Goal: Check status: Check status

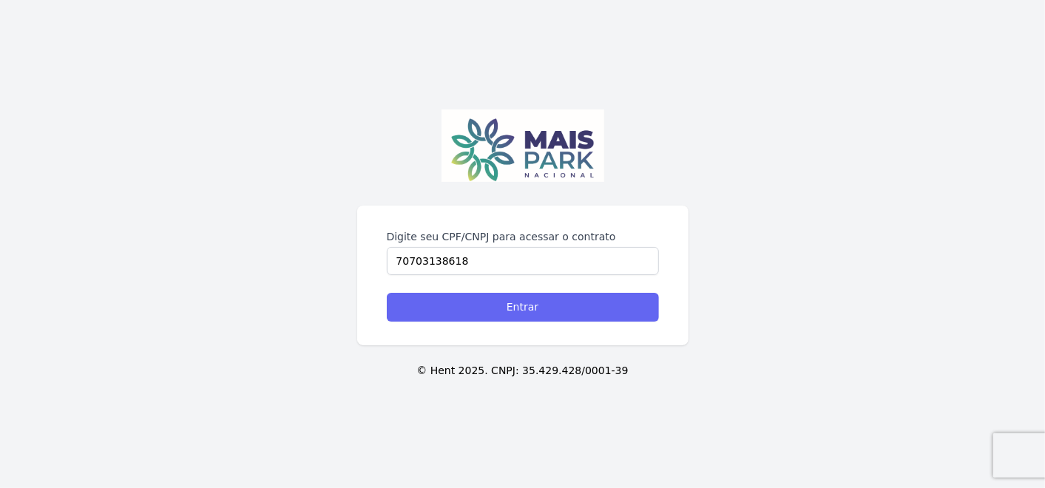
type input "70703138618"
click at [634, 302] on input "Entrar" at bounding box center [523, 307] width 272 height 29
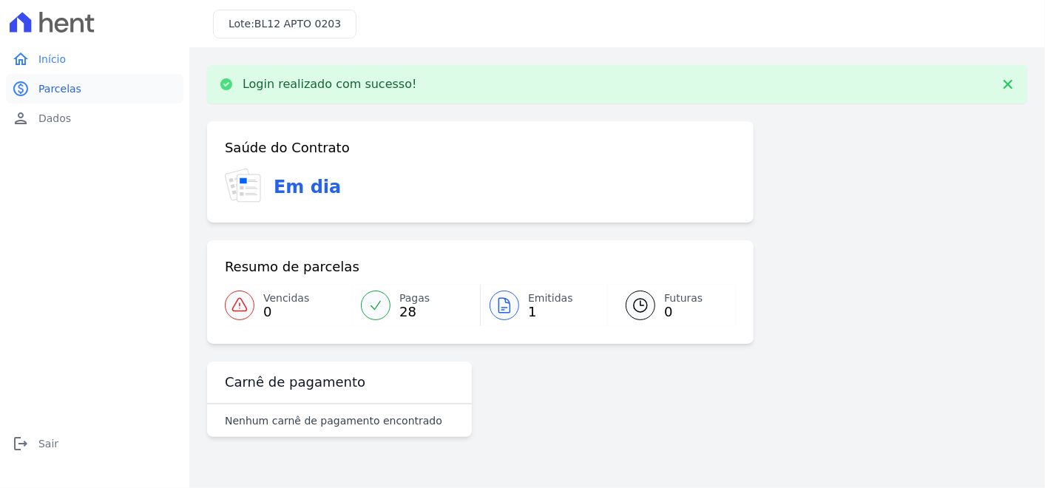
click at [67, 95] on span "Parcelas" at bounding box center [59, 88] width 43 height 15
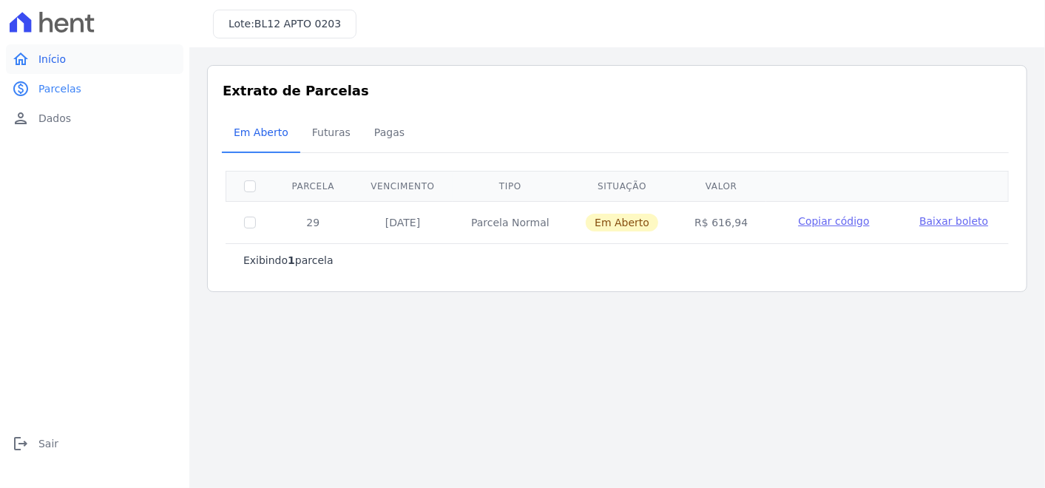
click at [59, 69] on link "home Início" at bounding box center [94, 59] width 177 height 30
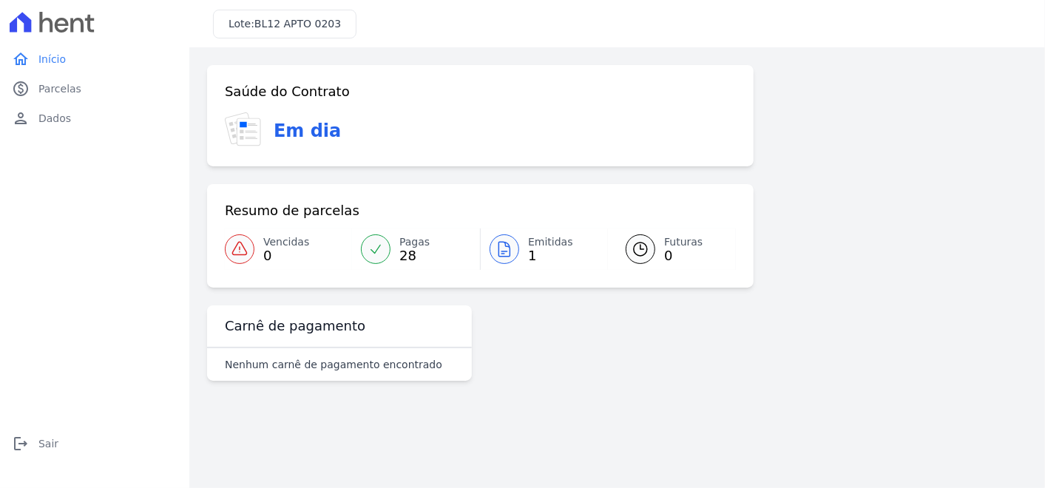
click at [515, 257] on div at bounding box center [504, 249] width 30 height 30
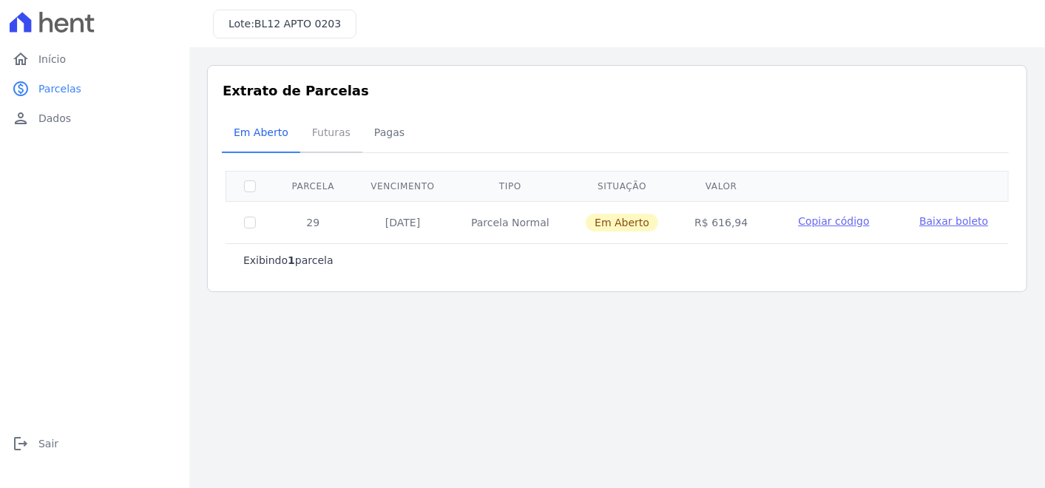
click at [311, 125] on span "Futuras" at bounding box center [331, 133] width 56 height 30
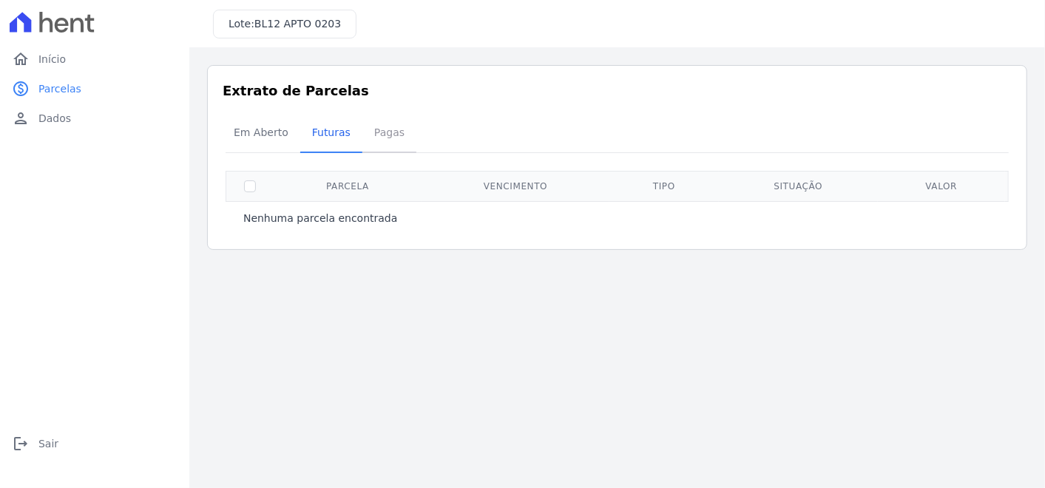
click at [394, 141] on span "Pagas" at bounding box center [389, 133] width 48 height 30
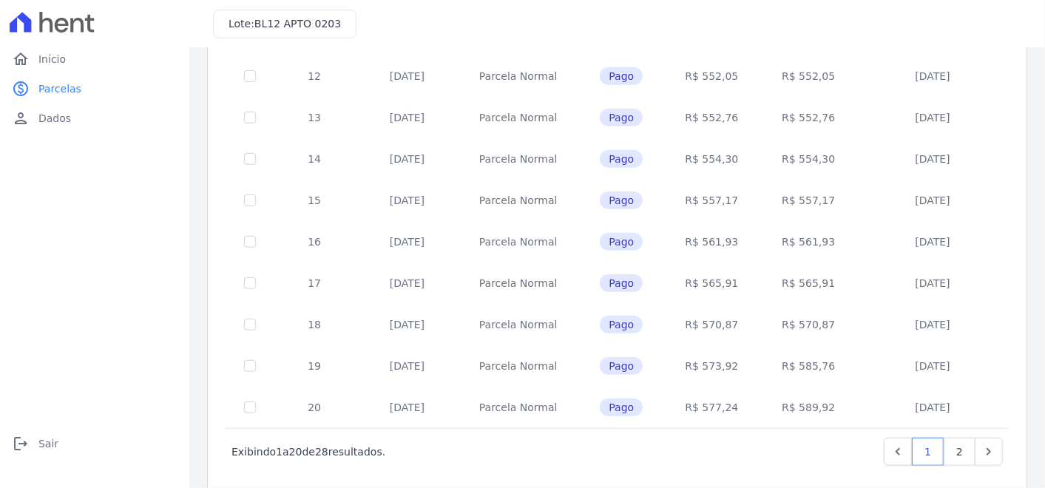
scroll to position [625, 0]
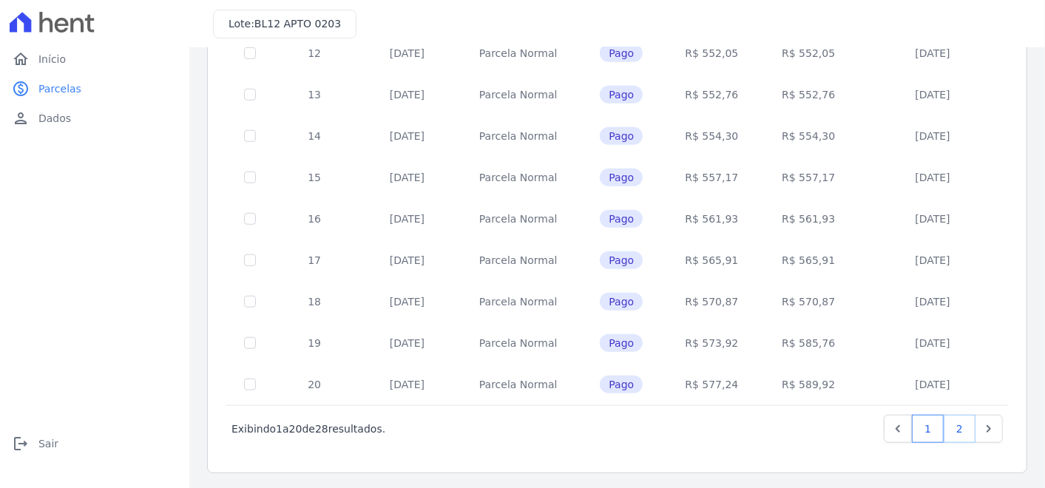
click at [949, 419] on link "2" at bounding box center [959, 429] width 32 height 28
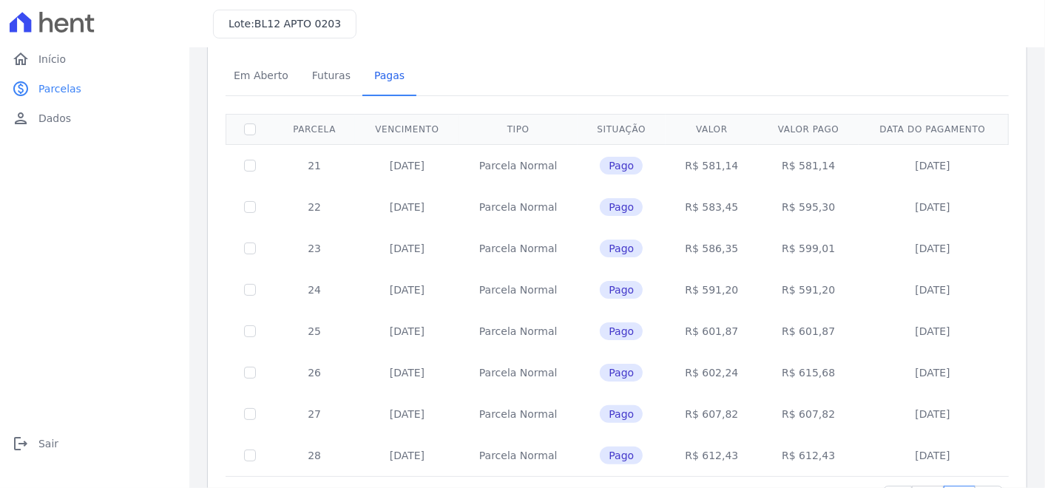
scroll to position [128, 0]
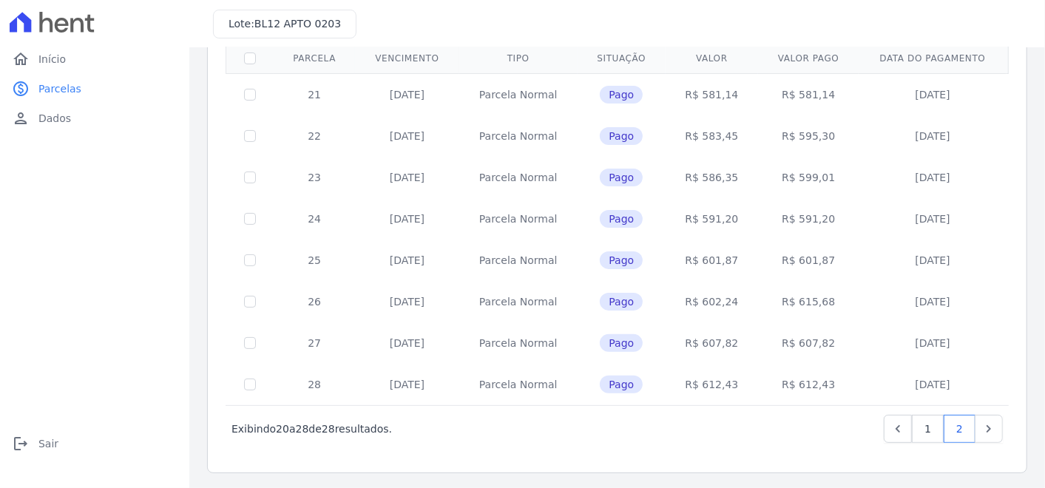
click at [242, 220] on td at bounding box center [250, 218] width 48 height 41
click at [424, 220] on td "[DATE]" at bounding box center [406, 218] width 103 height 41
click at [549, 214] on td "Parcela Normal" at bounding box center [518, 218] width 118 height 41
click at [802, 220] on td "R$ 591,20" at bounding box center [808, 218] width 101 height 41
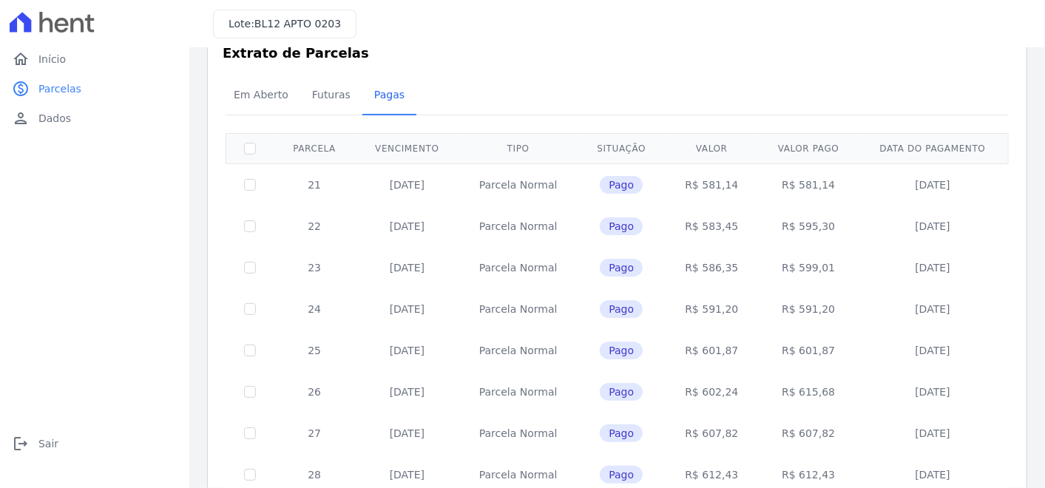
scroll to position [0, 0]
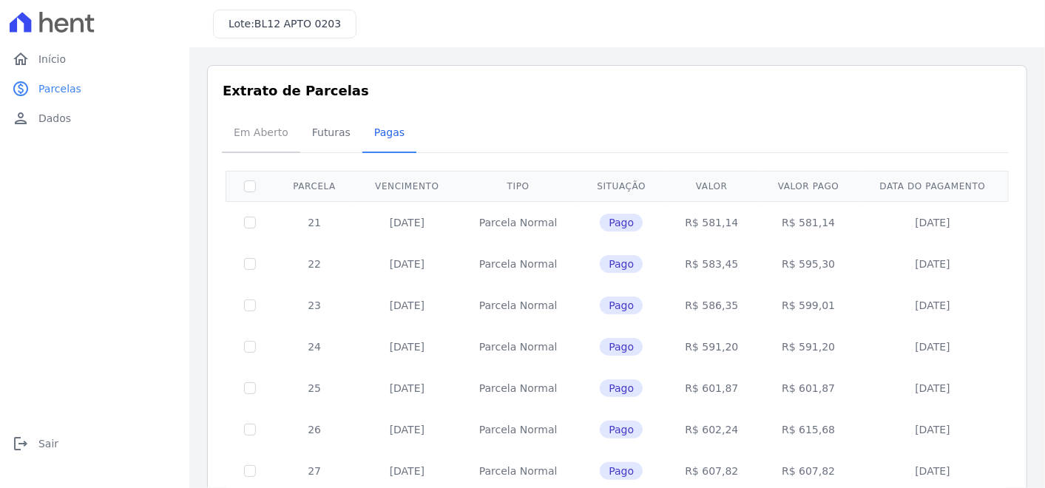
click at [265, 138] on span "Em Aberto" at bounding box center [261, 133] width 72 height 30
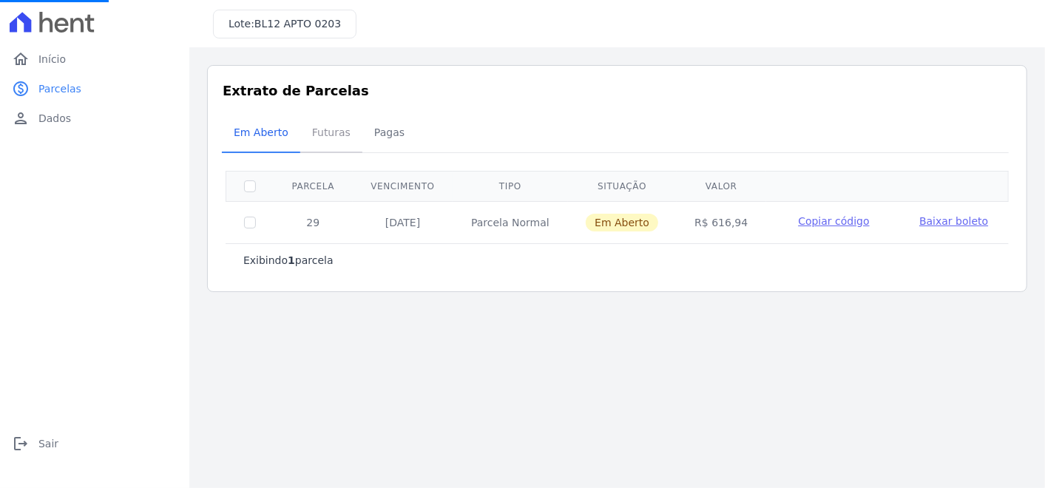
click at [312, 131] on span "Futuras" at bounding box center [331, 133] width 56 height 30
click at [82, 117] on link "person Dados" at bounding box center [94, 118] width 177 height 30
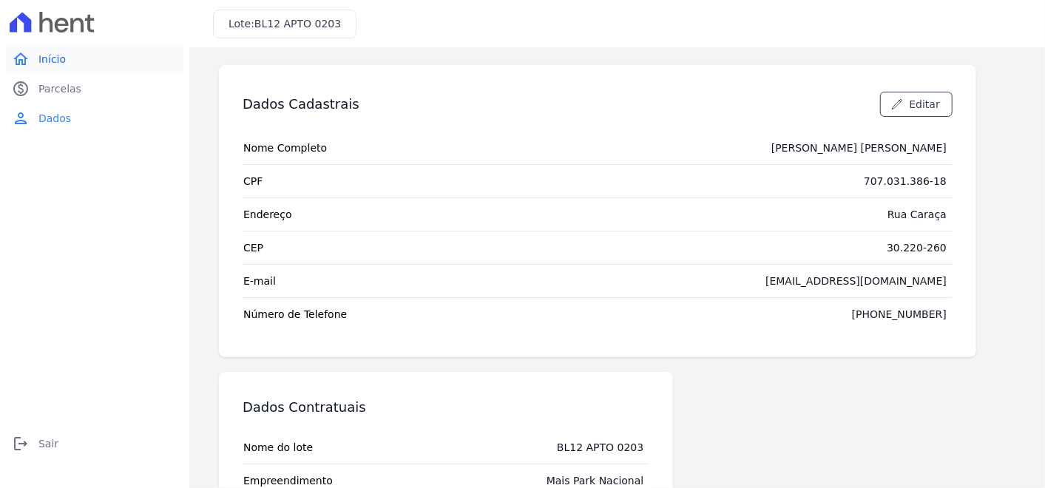
click at [82, 71] on link "home Início" at bounding box center [94, 59] width 177 height 30
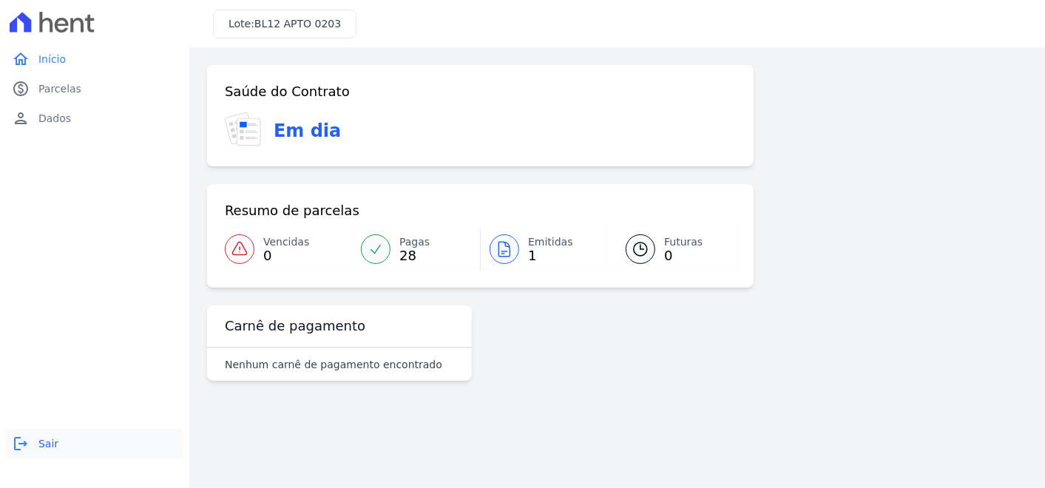
click at [27, 452] on link "logout Sair" at bounding box center [94, 444] width 177 height 30
